Goal: Find specific page/section: Find specific page/section

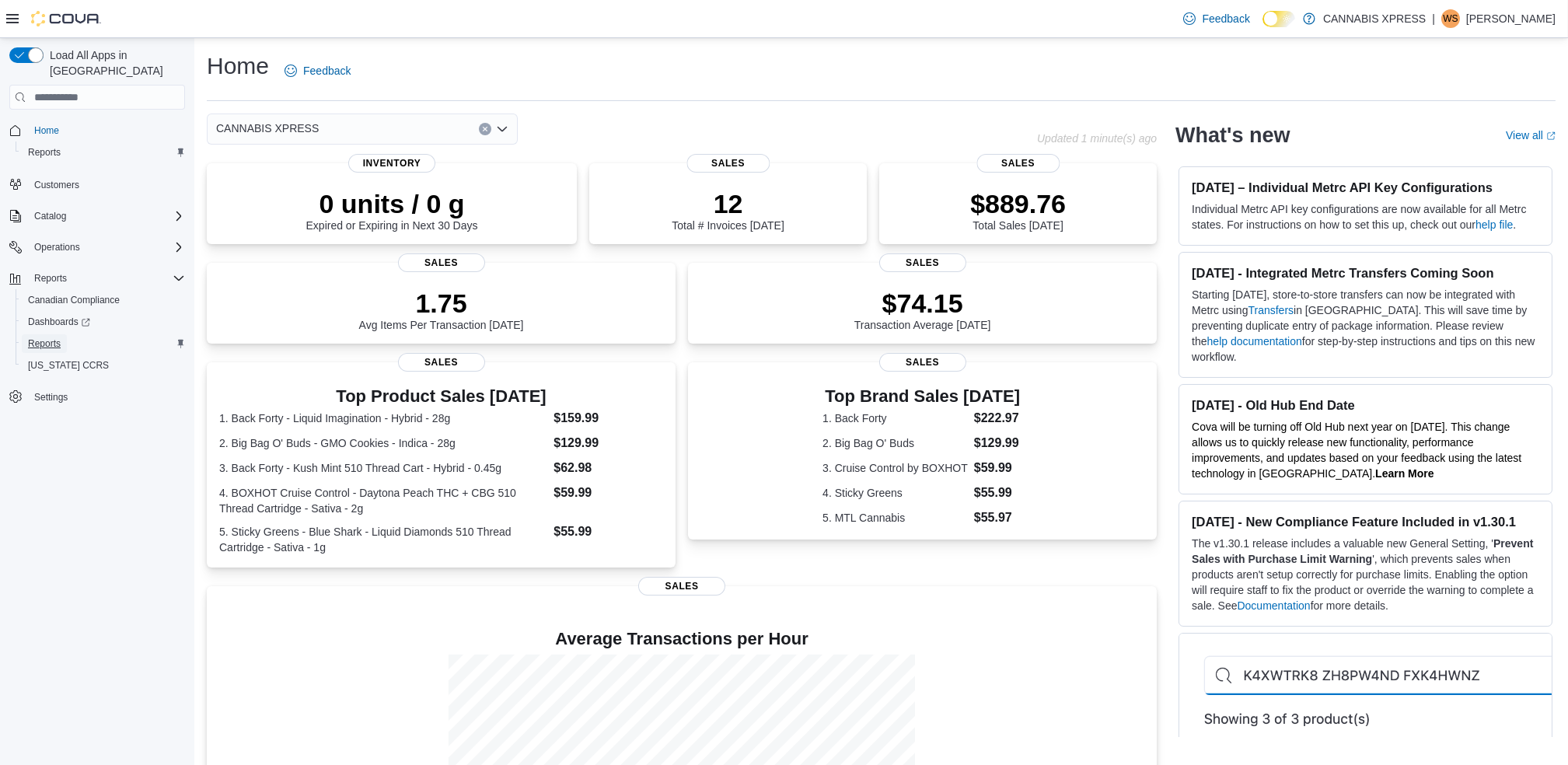
click at [39, 337] on span "Reports" at bounding box center [44, 343] width 33 height 13
